Goal: Task Accomplishment & Management: Manage account settings

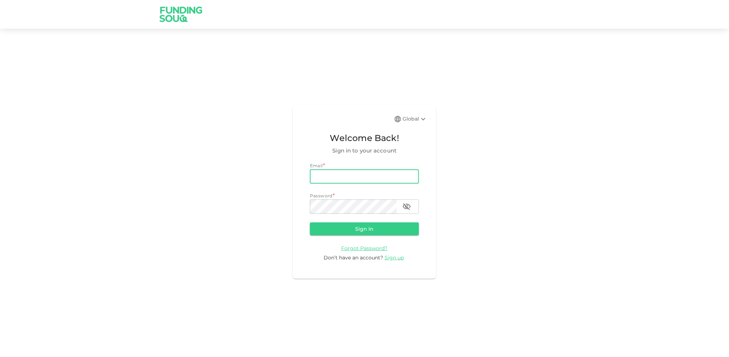
type input "[EMAIL_ADDRESS][DOMAIN_NAME]"
click at [310, 222] on button "Sign in" at bounding box center [364, 228] width 109 height 13
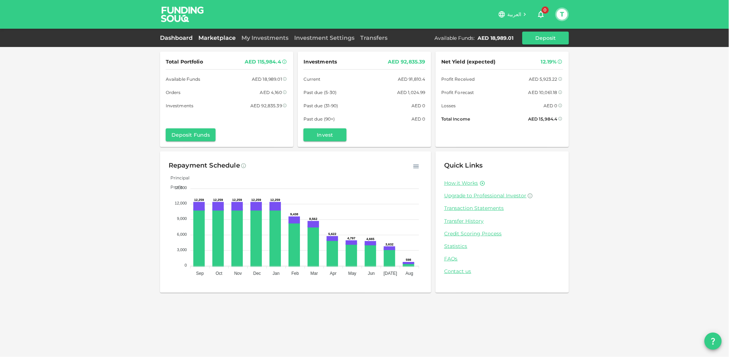
click at [217, 36] on link "Marketplace" at bounding box center [217, 37] width 43 height 7
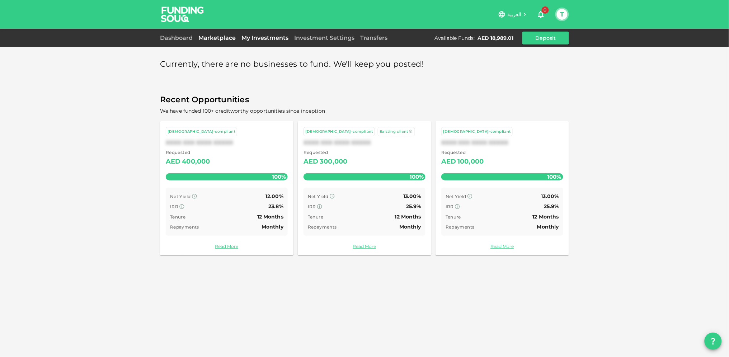
click at [268, 36] on link "My Investments" at bounding box center [265, 37] width 53 height 7
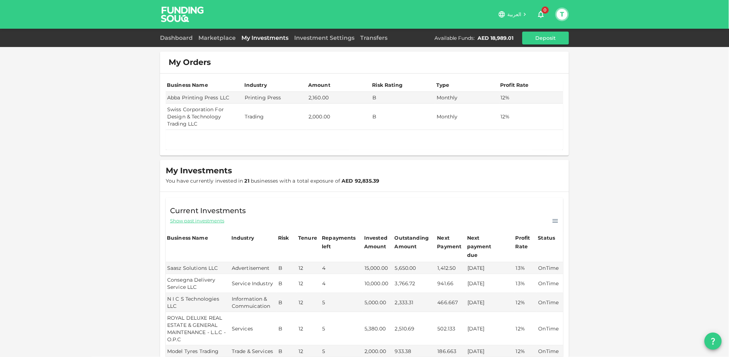
click at [564, 14] on button "T" at bounding box center [562, 14] width 11 height 11
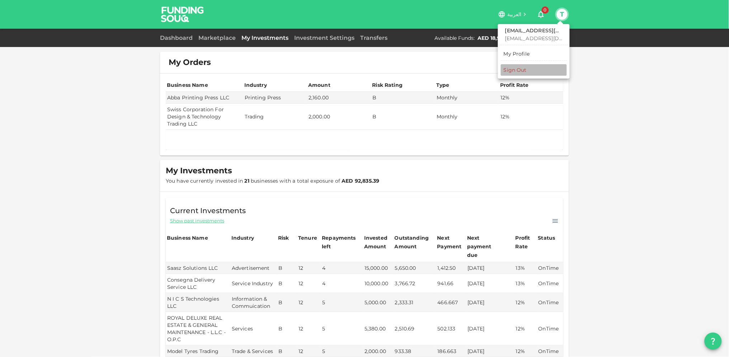
click at [509, 73] on div "Sign Out" at bounding box center [515, 69] width 23 height 7
